Goal: Transaction & Acquisition: Purchase product/service

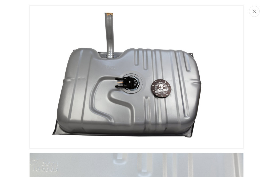
click at [254, 13] on icon "Close" at bounding box center [255, 11] width 4 height 4
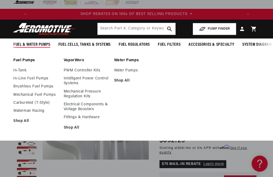
click at [121, 72] on link "Water Pumps" at bounding box center [136, 70] width 45 height 5
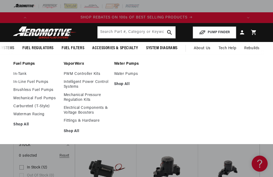
click at [19, 75] on link "In-Tank" at bounding box center [35, 74] width 45 height 5
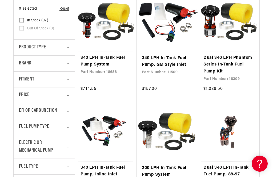
scroll to position [147, 0]
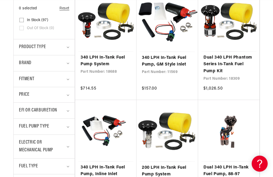
click at [21, 77] on span "Fitment" at bounding box center [26, 79] width 15 height 8
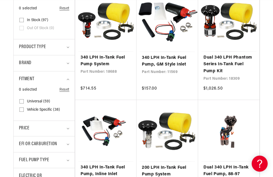
scroll to position [0, 211]
click at [23, 108] on input "Vehicle Specific (38) Vehicle Specific (38 products)" at bounding box center [21, 110] width 4 height 4
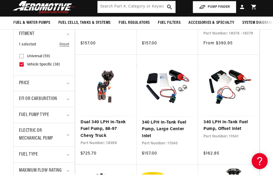
scroll to position [180, 0]
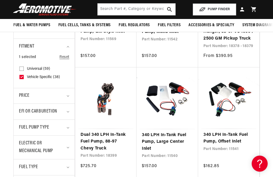
click at [22, 77] on input "Vehicle Specific (38) Vehicle Specific (38 products)" at bounding box center [21, 78] width 4 height 4
checkbox input "false"
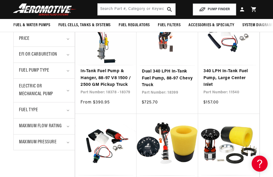
click at [24, 53] on span "EFI or Carburetion" at bounding box center [38, 55] width 38 height 8
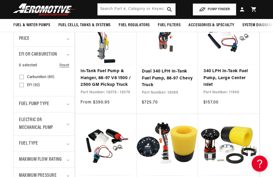
click at [21, 84] on input "EFI (92) EFI (92 products)" at bounding box center [21, 86] width 4 height 4
checkbox input "true"
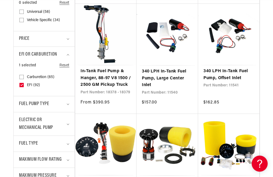
click at [27, 100] on span "Fuel Pump Type" at bounding box center [34, 104] width 30 height 8
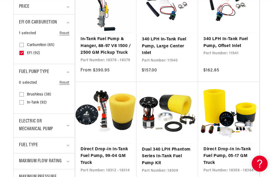
click at [22, 101] on input "In-Tank (92) In-Tank (92 products)" at bounding box center [21, 103] width 4 height 4
checkbox input "true"
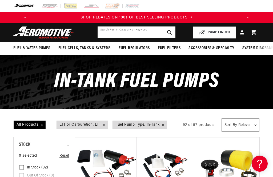
click at [154, 32] on input "text" at bounding box center [137, 32] width 78 height 12
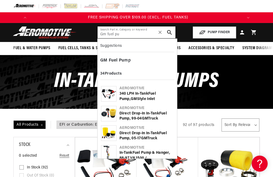
type input "Gm fuel pu"
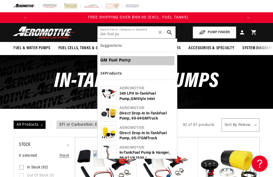
click at [110, 61] on b "Fuel" at bounding box center [113, 60] width 9 height 4
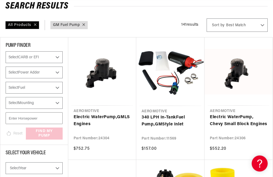
scroll to position [60, 0]
click at [184, 121] on link "340 LPH In-Tank Fuel Pump , GM Style Inlet" at bounding box center [171, 121] width 58 height 14
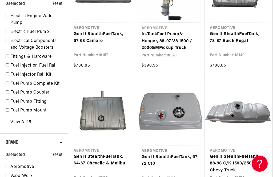
scroll to position [0, 79]
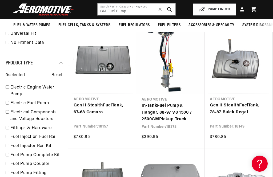
click at [238, 104] on link "Gen II Stealth Fuel Tank, 78-87 Buick Regal" at bounding box center [238, 109] width 57 height 14
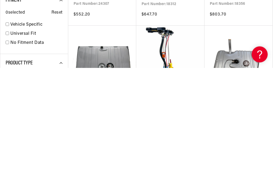
scroll to position [315, 0]
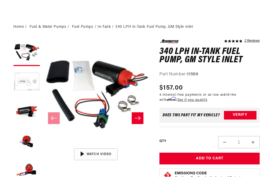
scroll to position [35, 0]
click at [23, 84] on button "Load image 2 in gallery view" at bounding box center [26, 82] width 27 height 27
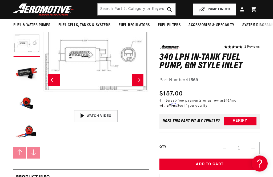
scroll to position [0, 0]
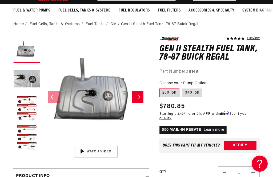
scroll to position [0, 211]
click at [196, 95] on label "340 lph" at bounding box center [192, 92] width 20 height 9
click at [183, 88] on input "340 lph" at bounding box center [182, 87] width 0 height 0
radio input "true"
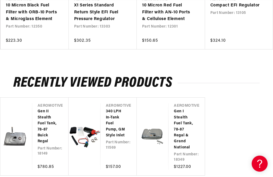
click at [186, 113] on link "Gen I Stealth Fuel Tank, 78-87 Regal & Grand National" at bounding box center [184, 129] width 20 height 42
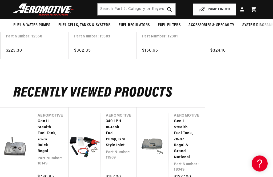
scroll to position [1074, 0]
